Goal: Transaction & Acquisition: Purchase product/service

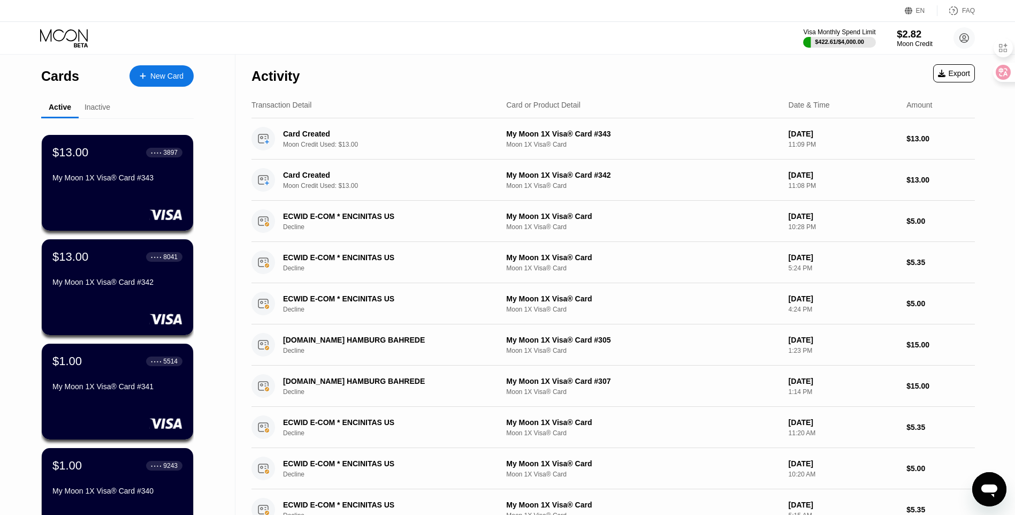
click at [920, 40] on div "Moon Credit" at bounding box center [915, 43] width 36 height 7
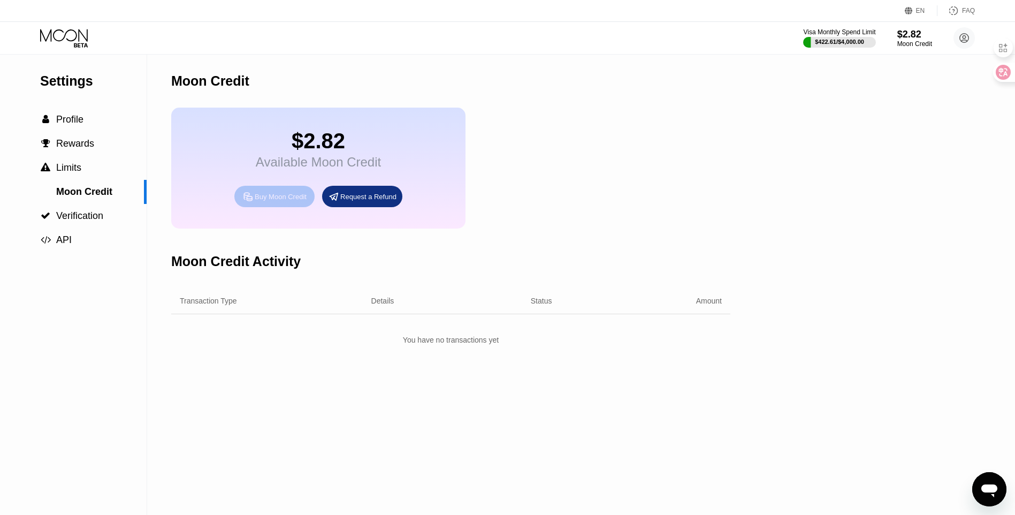
click at [299, 201] on div "Buy Moon Credit" at bounding box center [281, 196] width 52 height 9
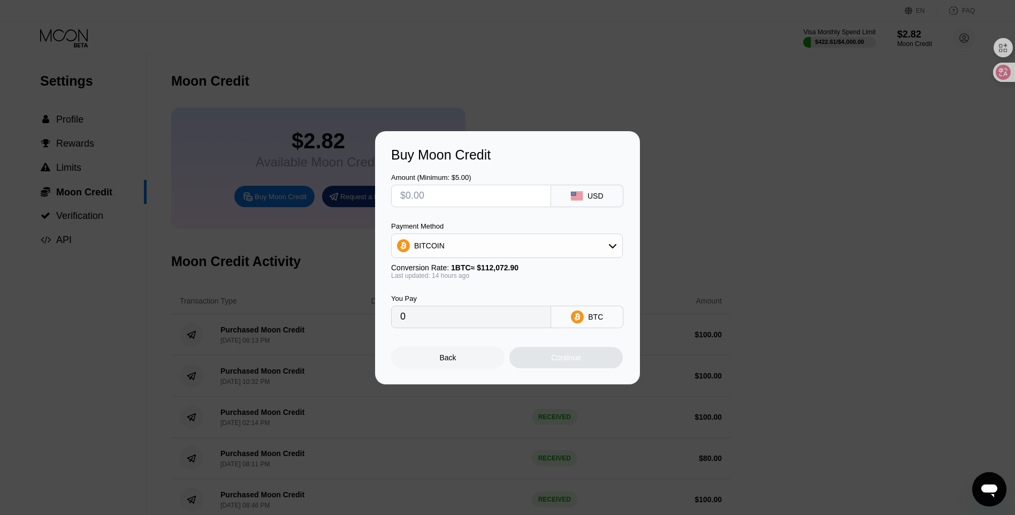
click at [451, 194] on input "text" at bounding box center [471, 195] width 142 height 21
type input "$100"
type input "0.00089185"
click at [590, 362] on div "Continue" at bounding box center [565, 357] width 113 height 21
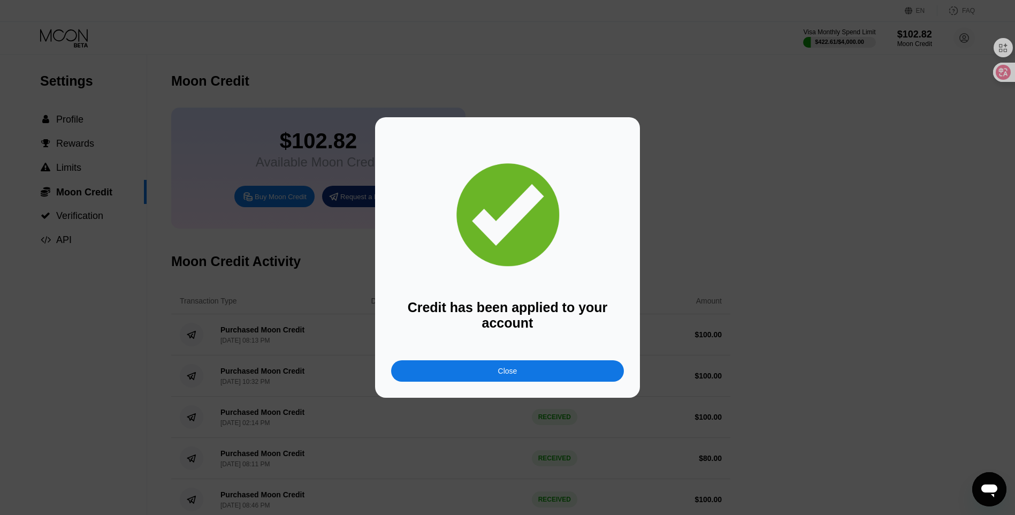
click at [594, 373] on div "Close" at bounding box center [507, 370] width 233 height 21
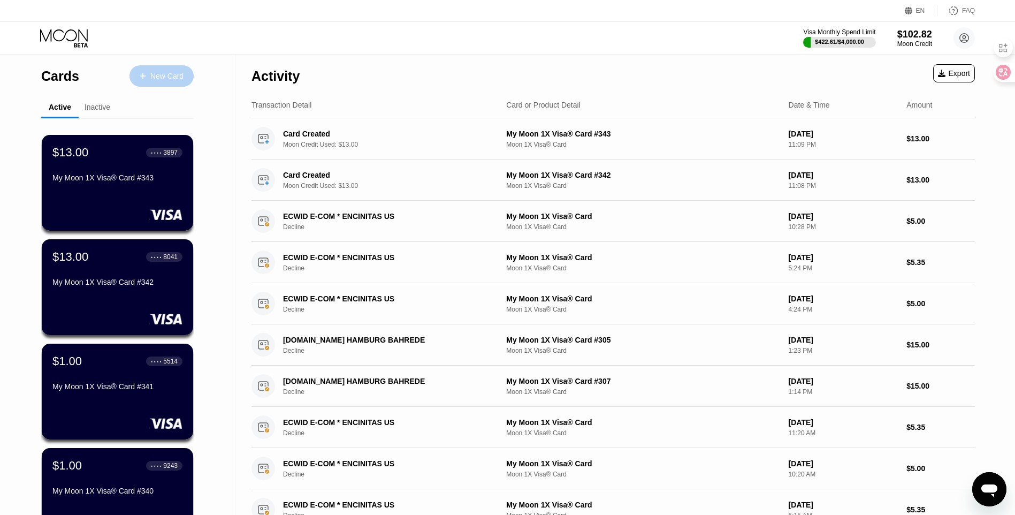
click at [152, 78] on div "New Card" at bounding box center [166, 76] width 33 height 9
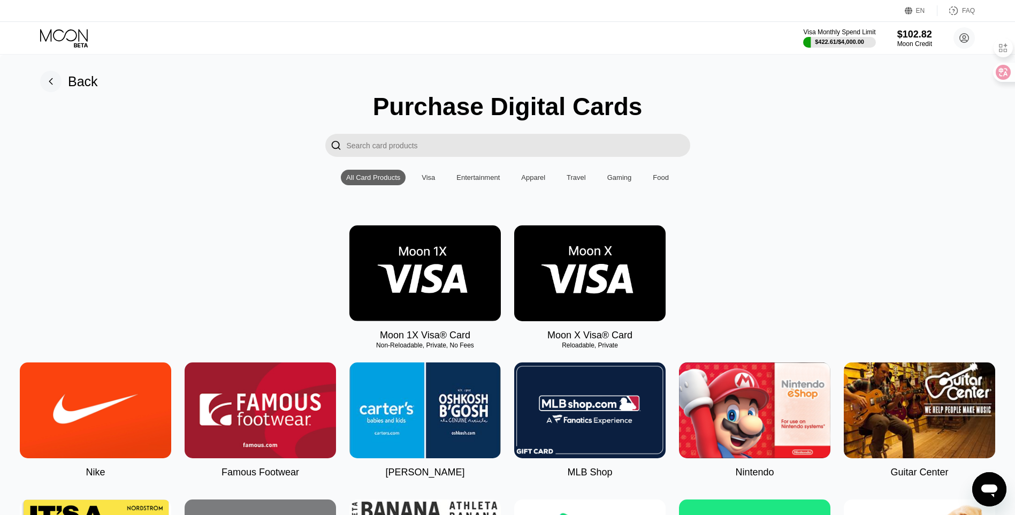
click at [422, 281] on img at bounding box center [424, 273] width 151 height 96
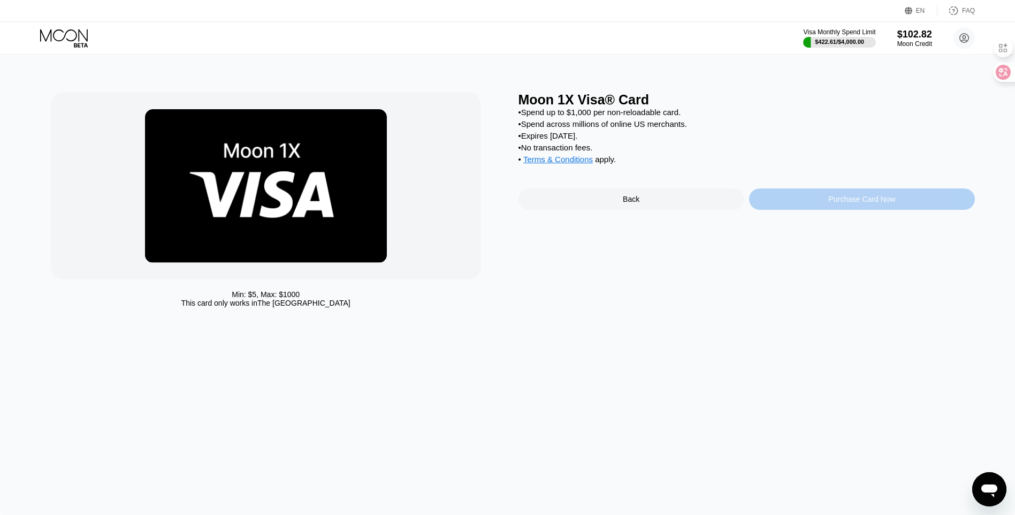
click at [876, 203] on div "Purchase Card Now" at bounding box center [861, 199] width 67 height 9
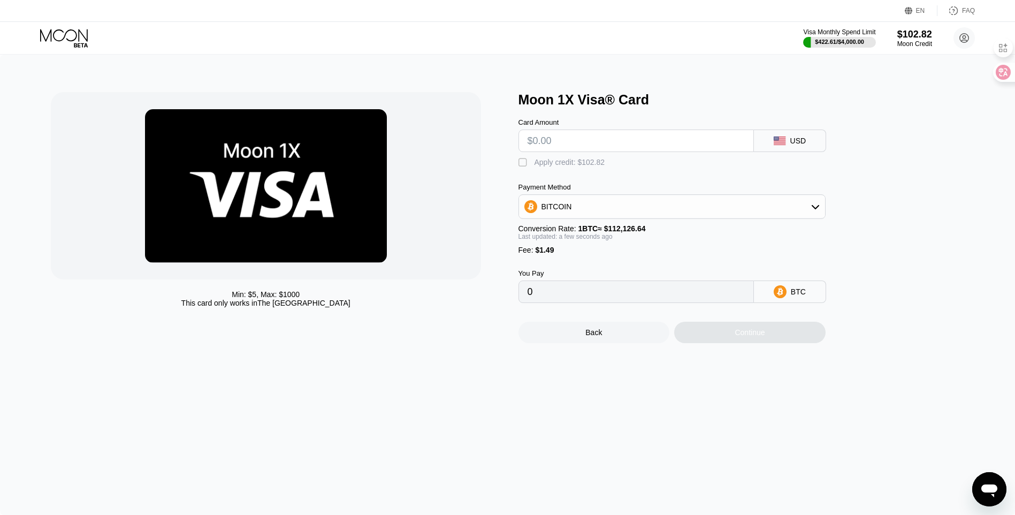
click at [523, 165] on div "" at bounding box center [523, 162] width 11 height 11
click at [553, 144] on input "text" at bounding box center [635, 140] width 217 height 21
type input "$13"
click at [759, 336] on div "Continue" at bounding box center [749, 332] width 30 height 9
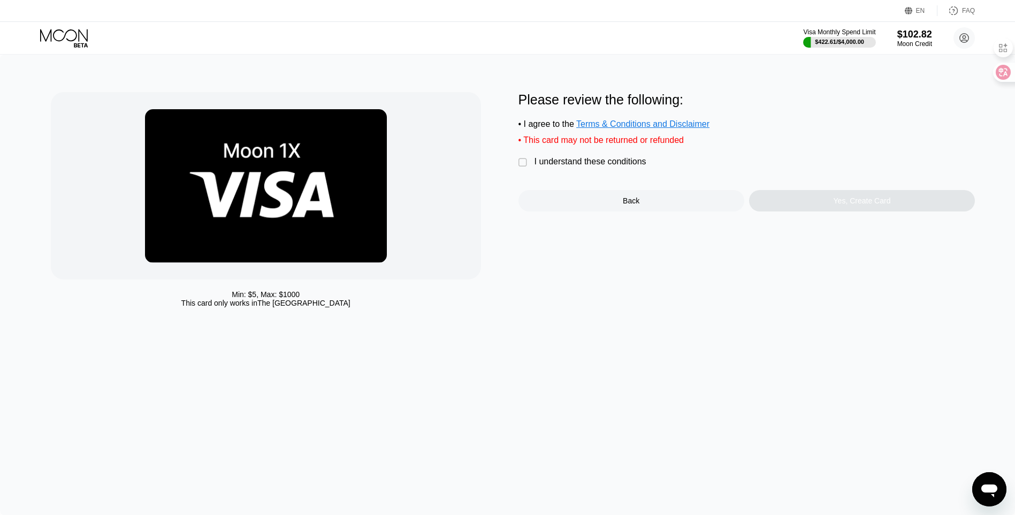
click at [581, 162] on div "Please review the following: • I agree to the Terms & Conditions and Disclaimer…" at bounding box center [746, 151] width 457 height 119
click at [588, 166] on div "I understand these conditions" at bounding box center [590, 162] width 112 height 10
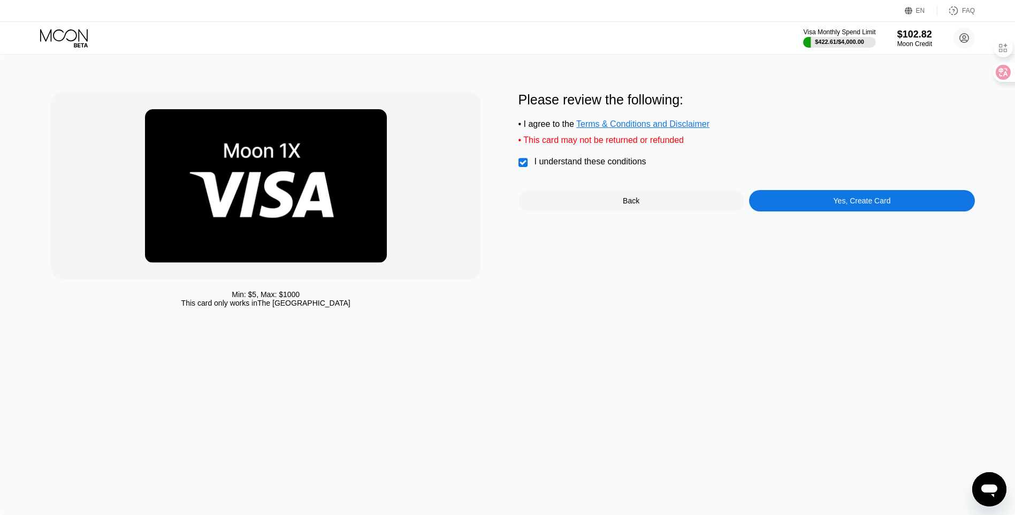
click at [881, 205] on div "Yes, Create Card" at bounding box center [861, 200] width 57 height 9
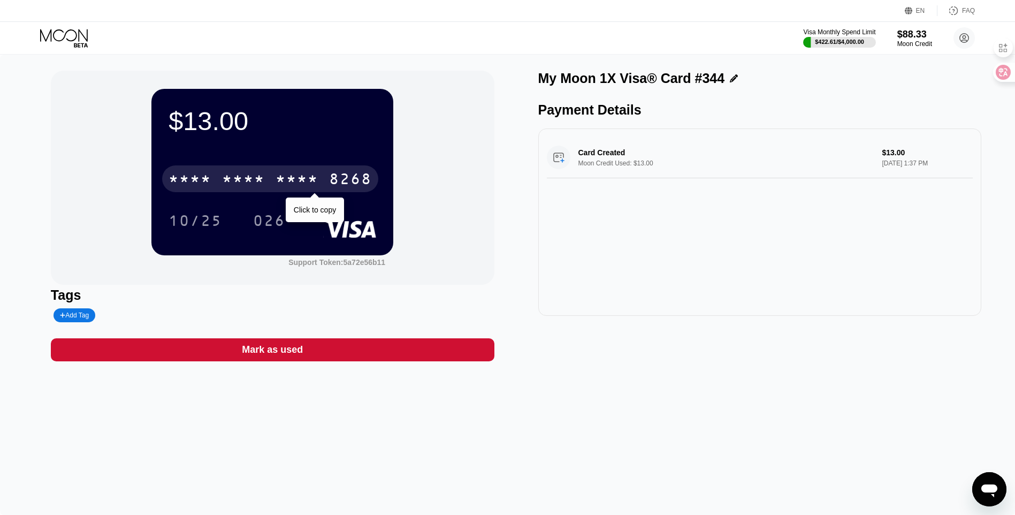
click at [287, 177] on div "* * * *" at bounding box center [296, 180] width 43 height 17
